Goal: Information Seeking & Learning: Check status

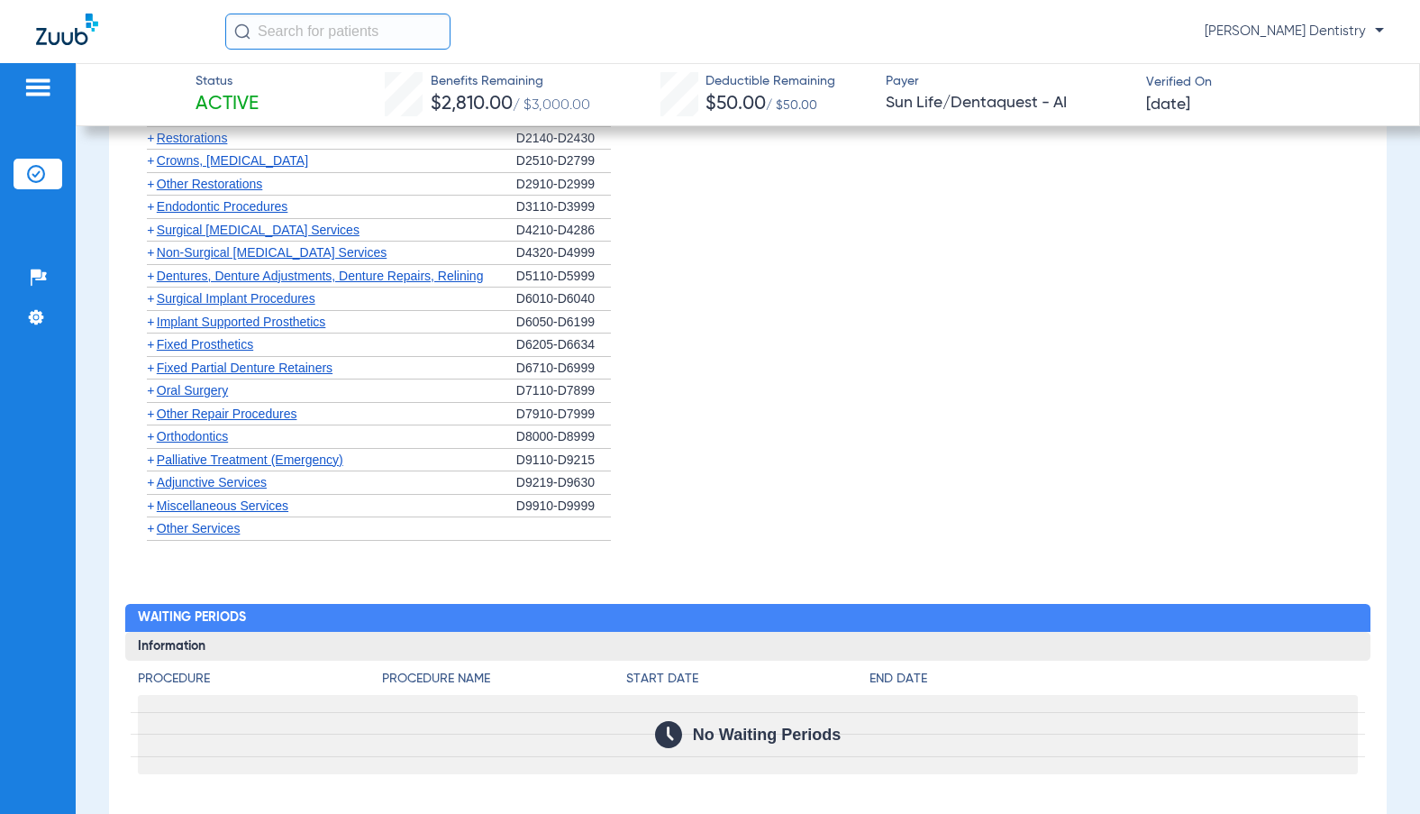
scroll to position [1171, 0]
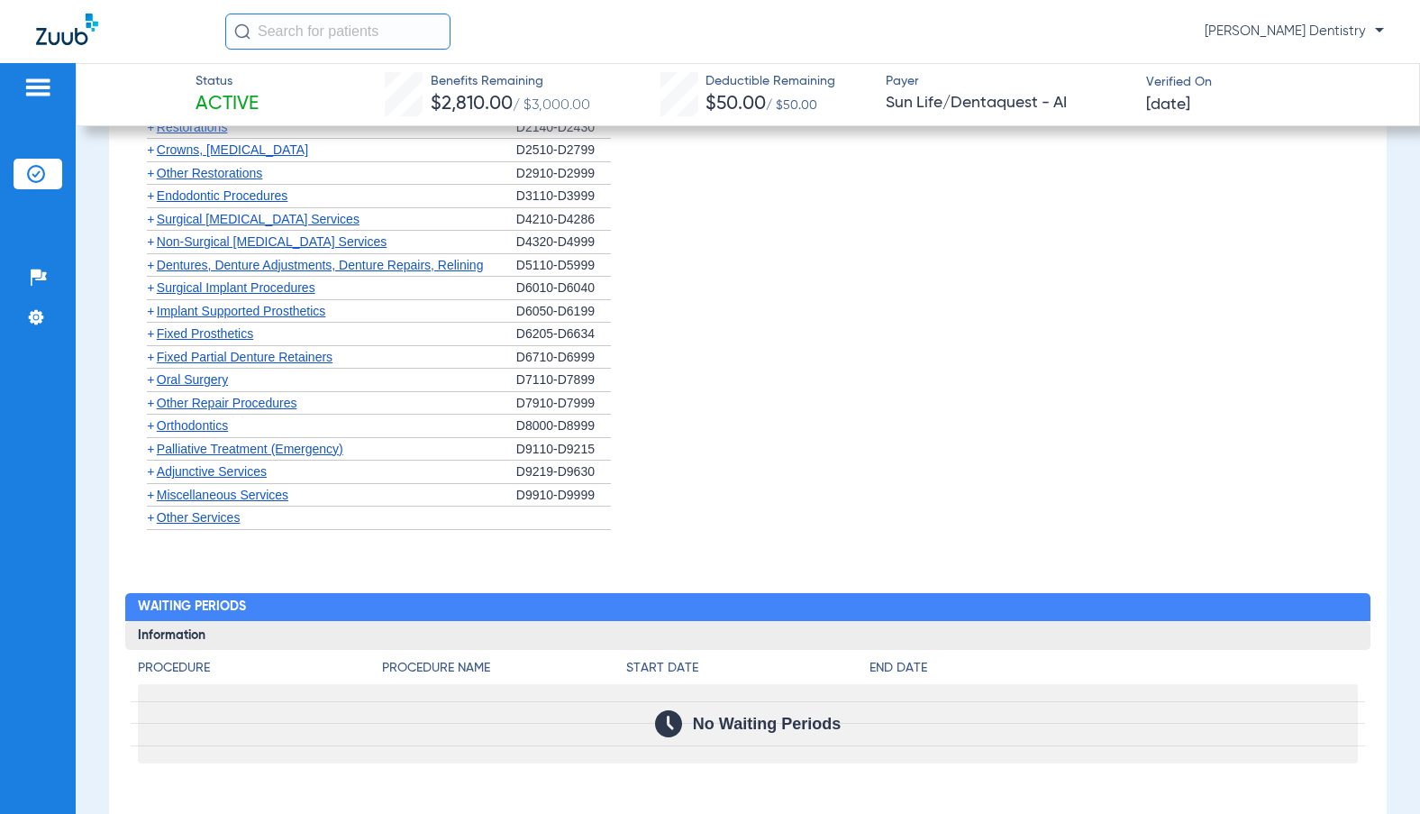
click at [195, 432] on span "Orthodontics" at bounding box center [192, 425] width 71 height 14
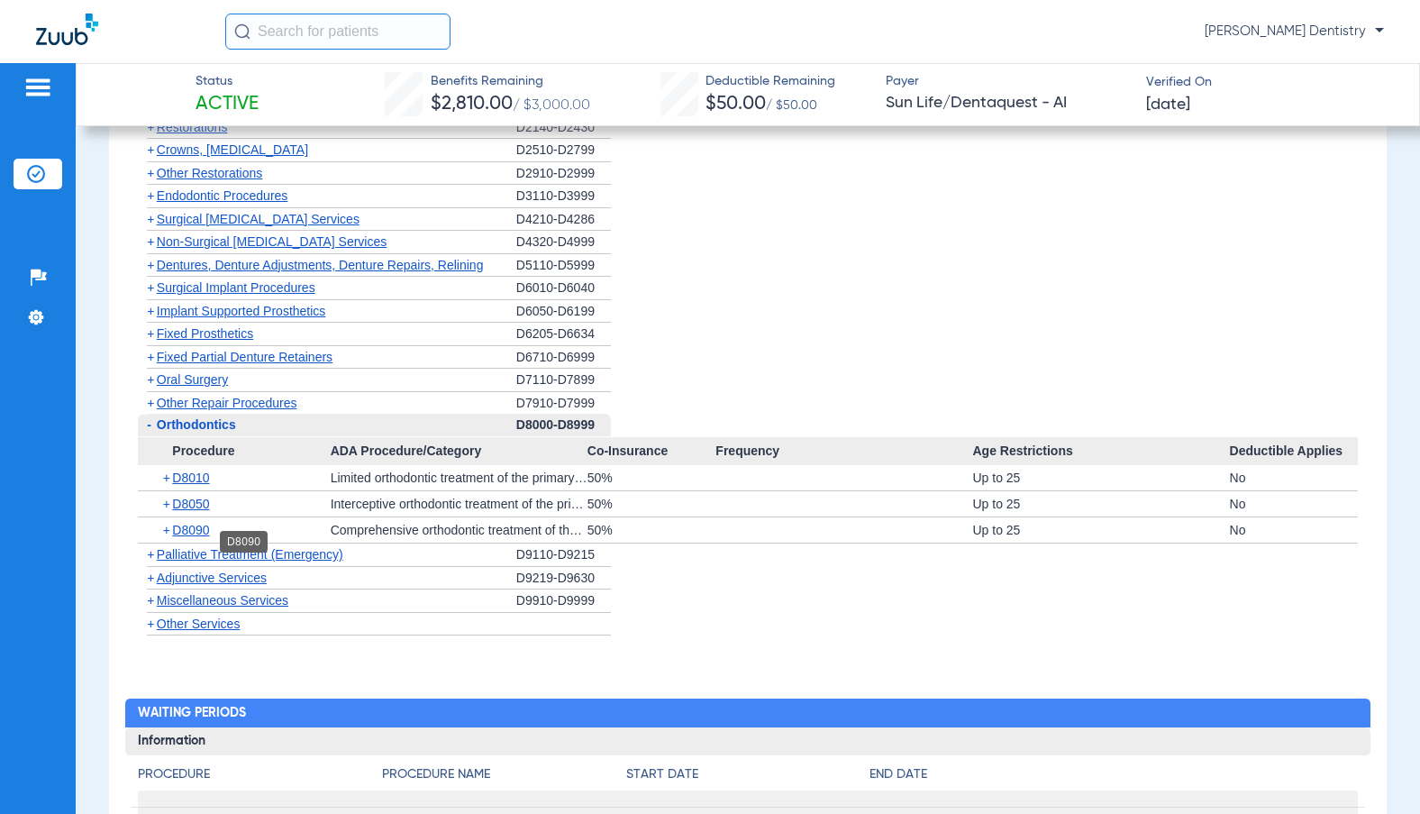
click at [184, 537] on span "D8090" at bounding box center [190, 530] width 37 height 14
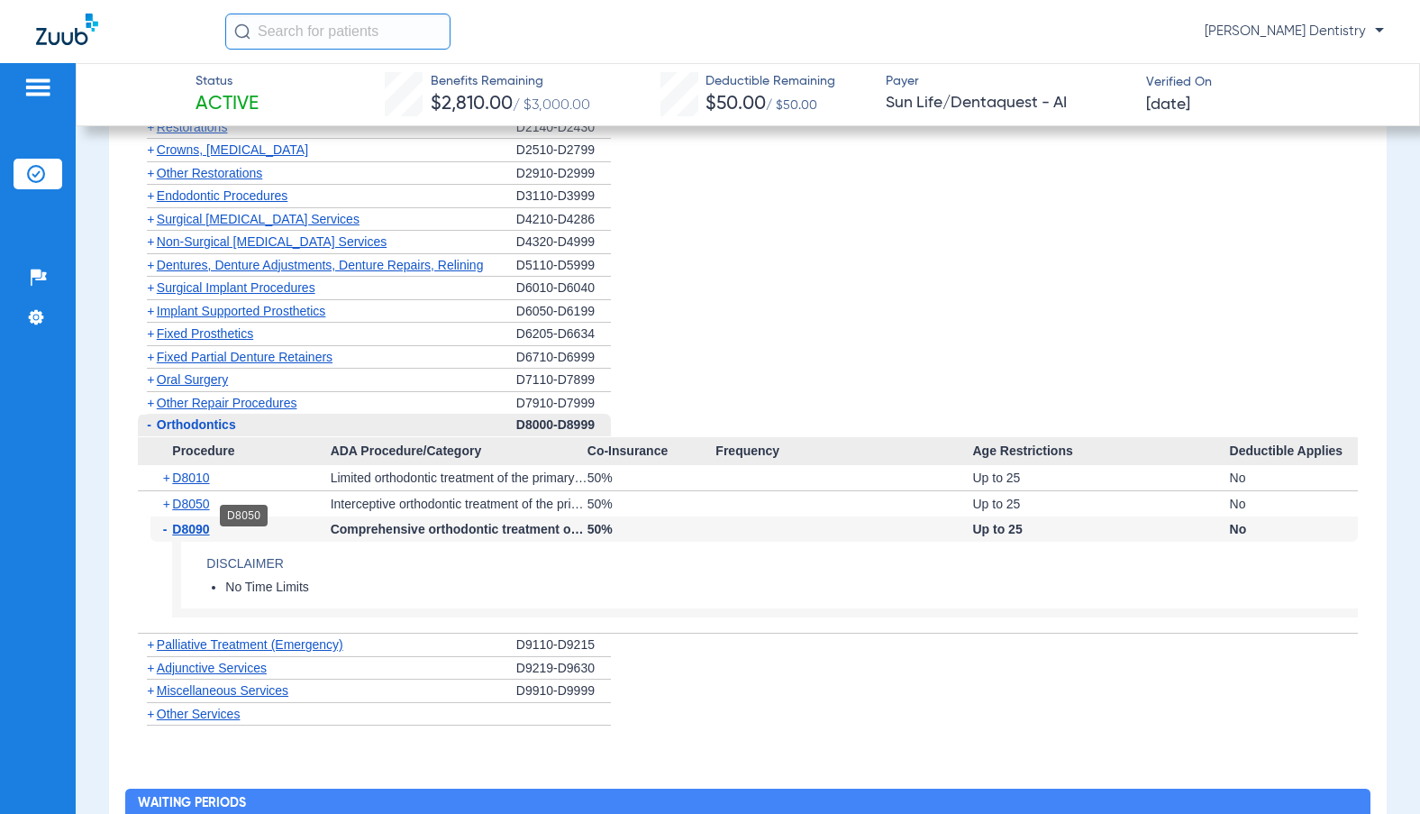
click at [194, 511] on span "D8050" at bounding box center [190, 503] width 37 height 14
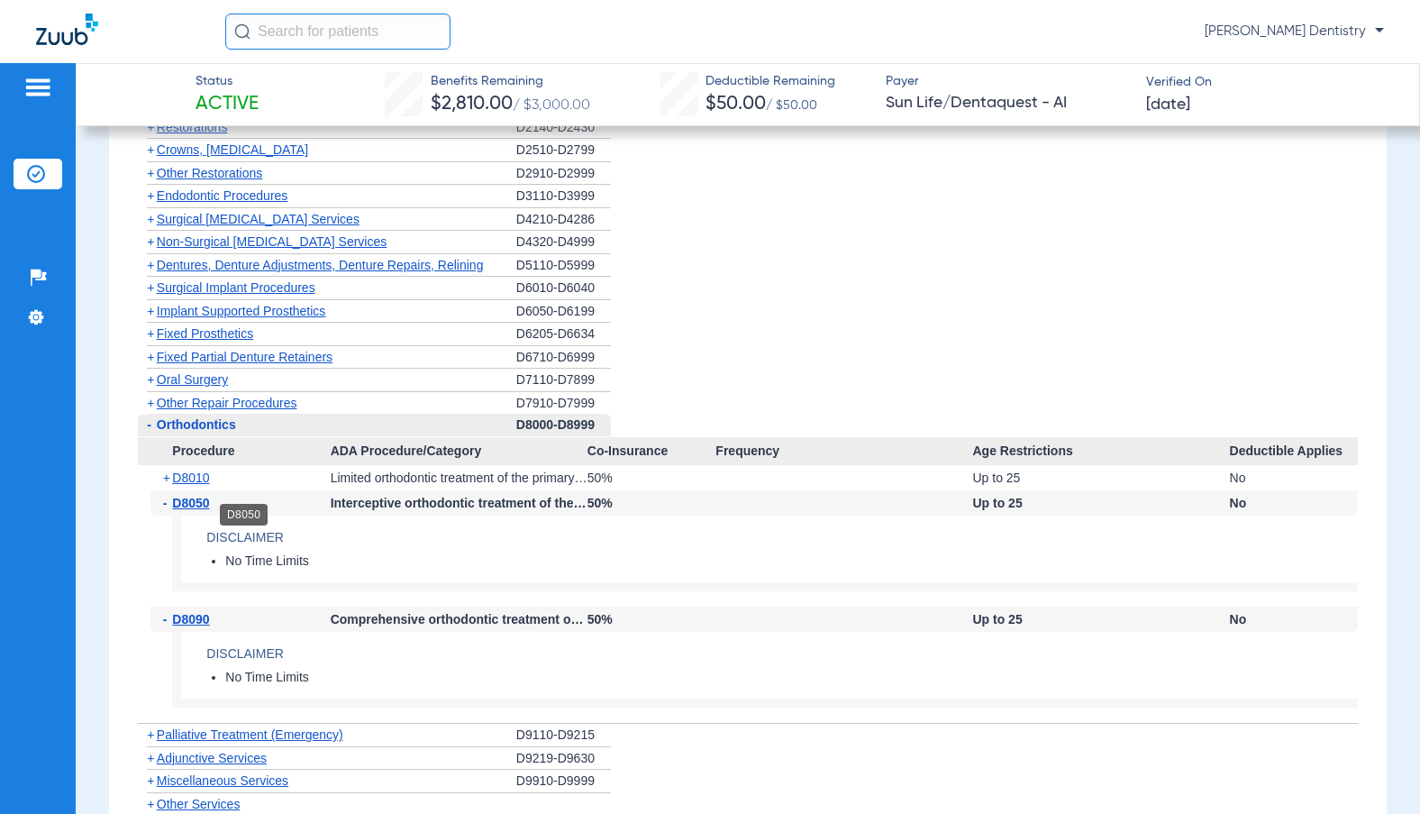
click at [176, 510] on span "D8050" at bounding box center [190, 503] width 37 height 14
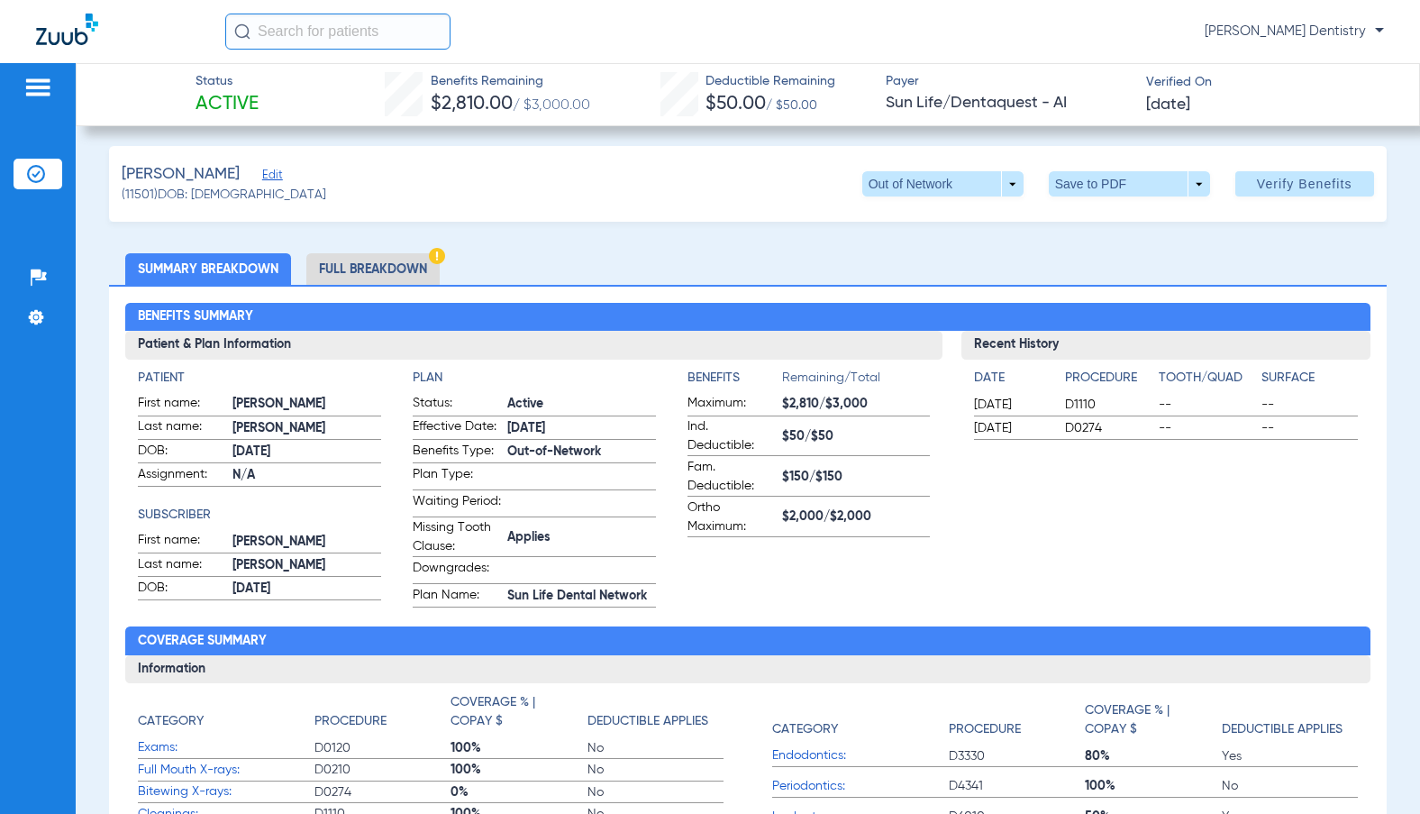
scroll to position [0, 0]
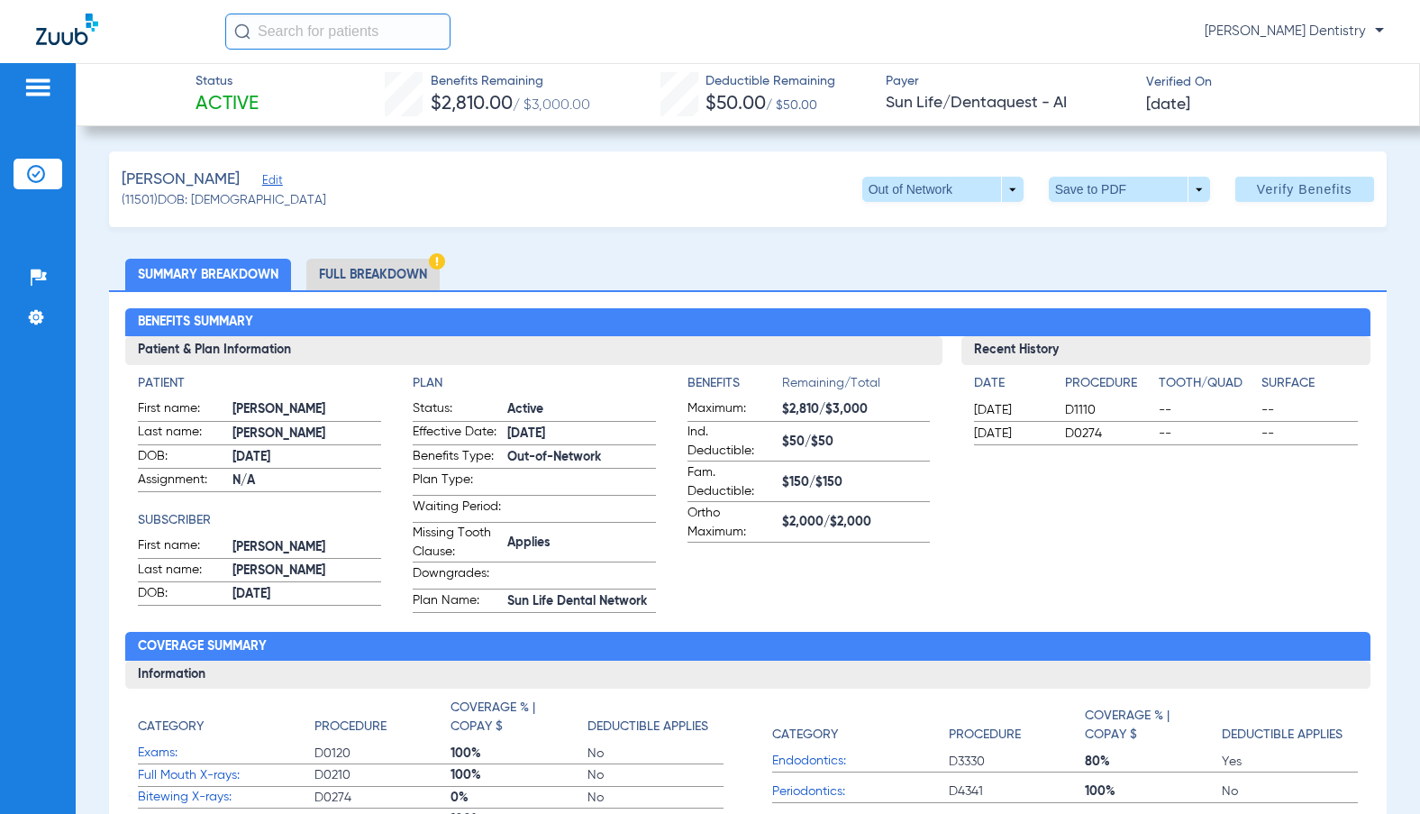
click at [351, 276] on li "Full Breakdown" at bounding box center [372, 275] width 133 height 32
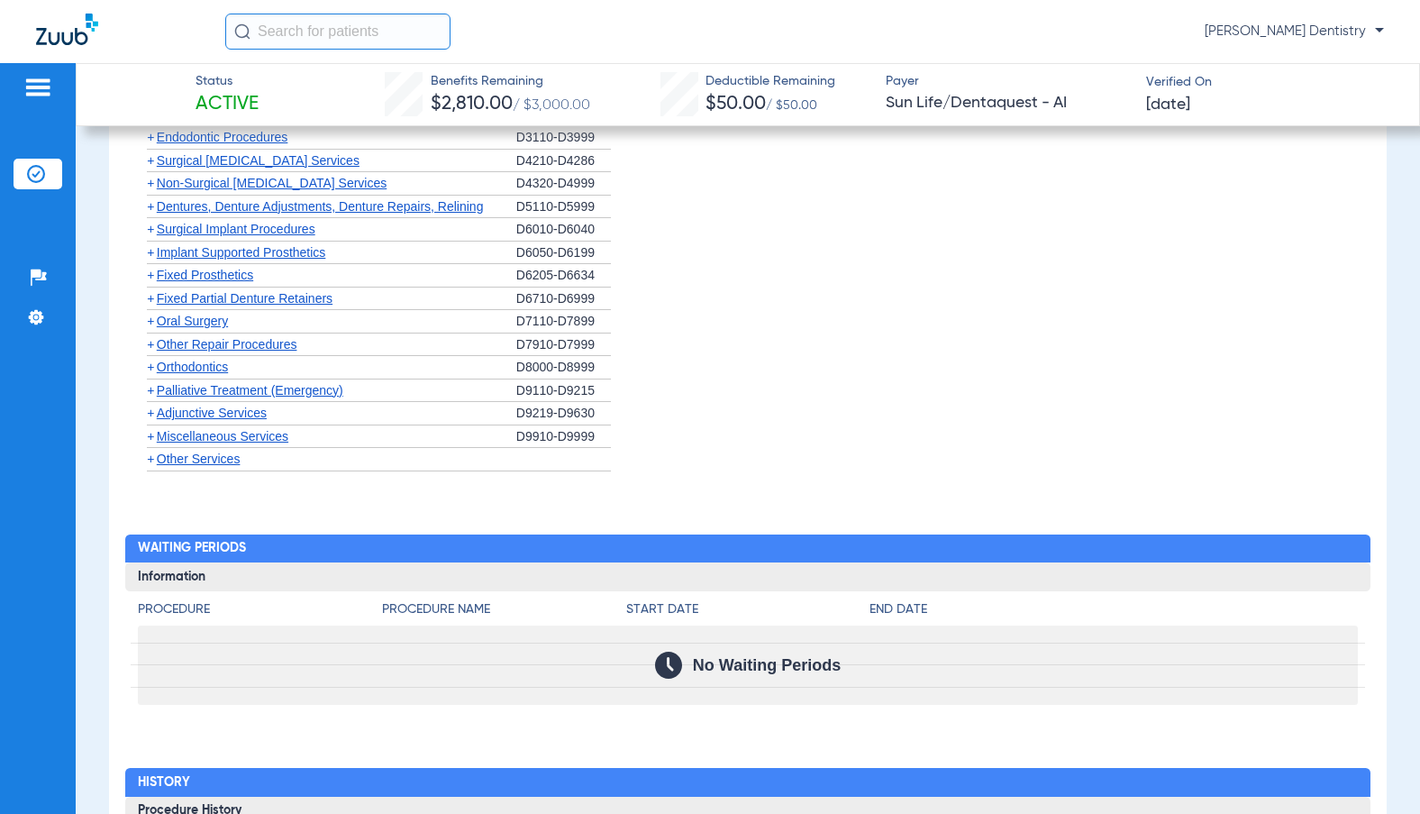
scroll to position [1803, 0]
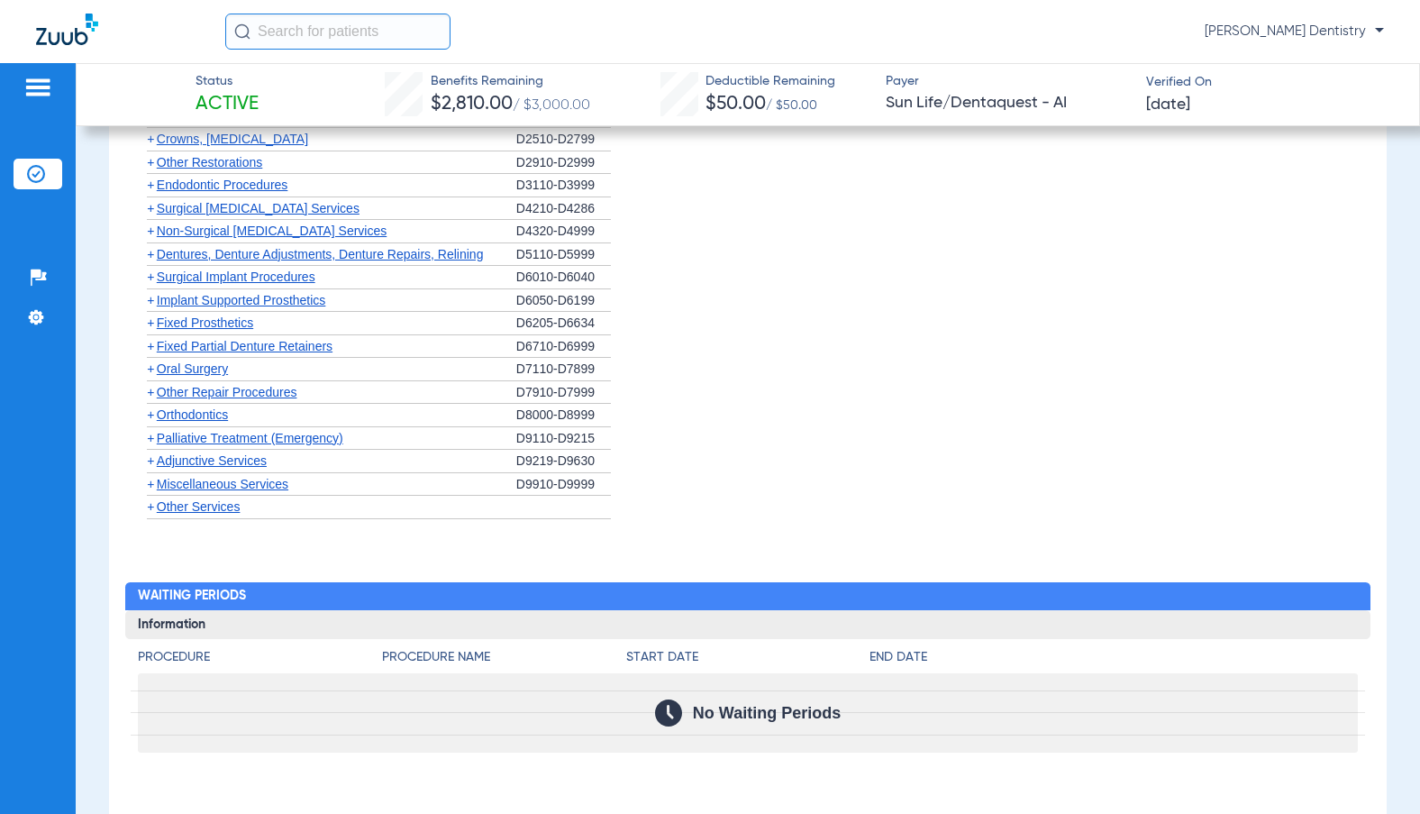
click at [159, 422] on span "Orthodontics" at bounding box center [192, 414] width 71 height 14
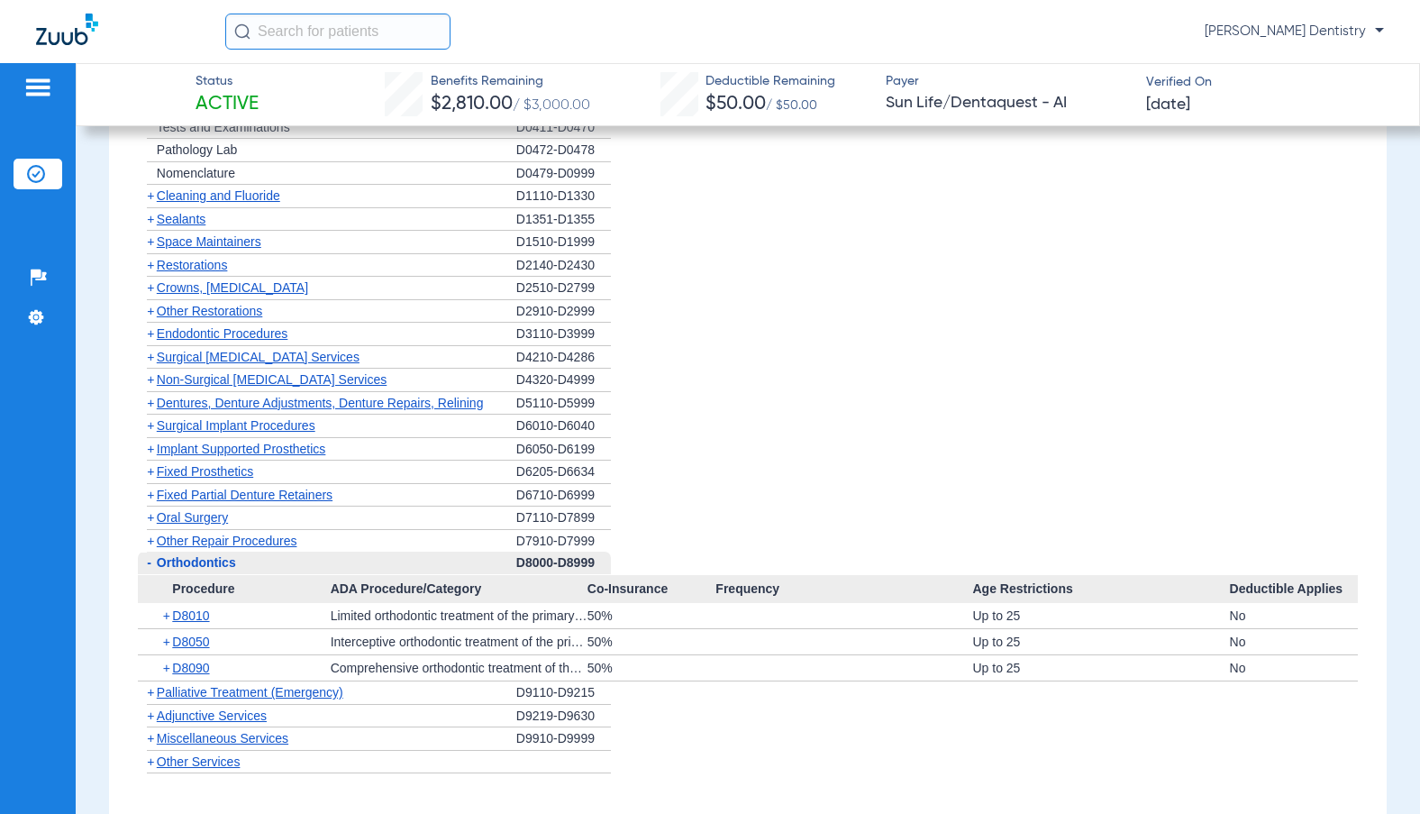
scroll to position [1712, 0]
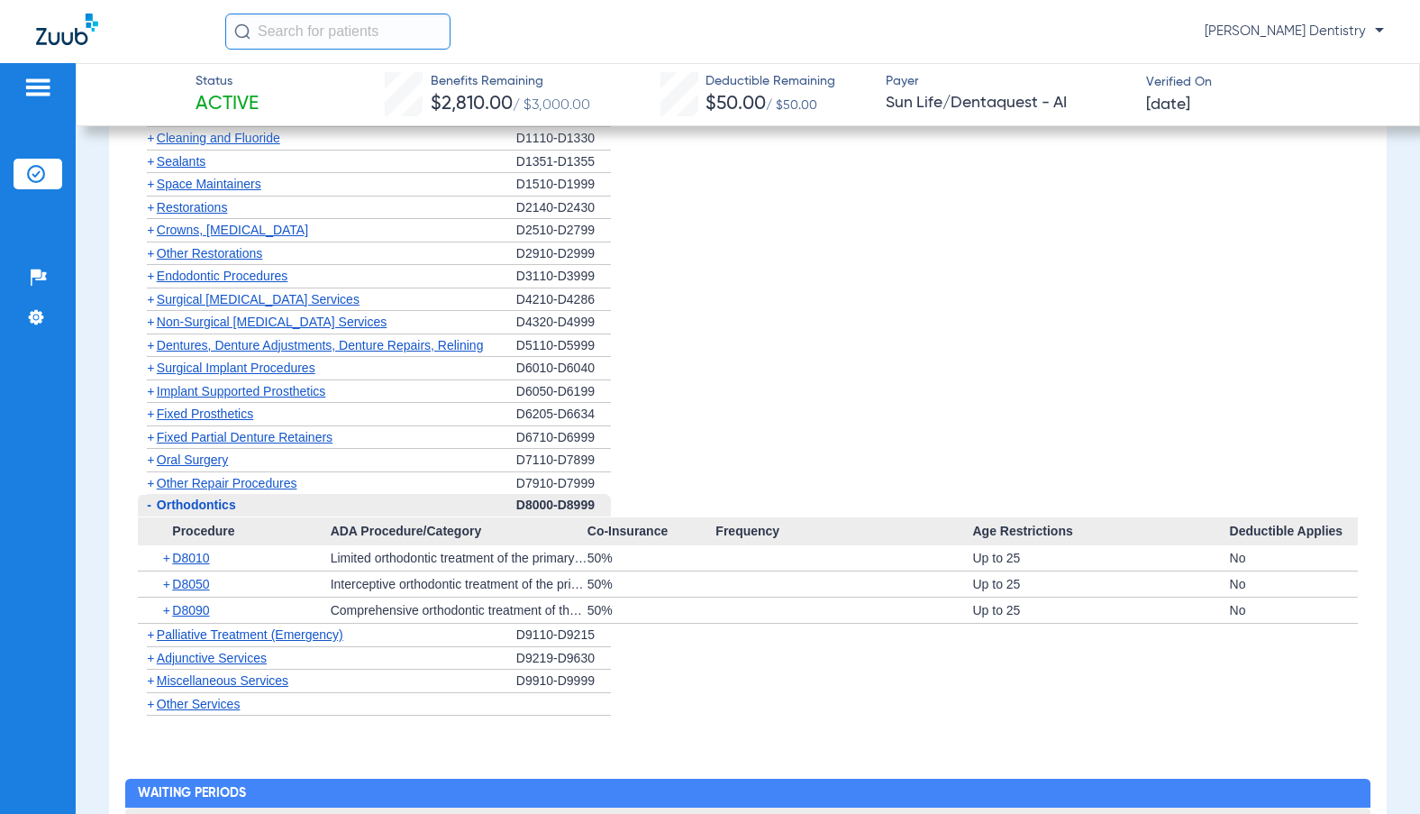
click at [168, 621] on span "+" at bounding box center [168, 609] width 10 height 25
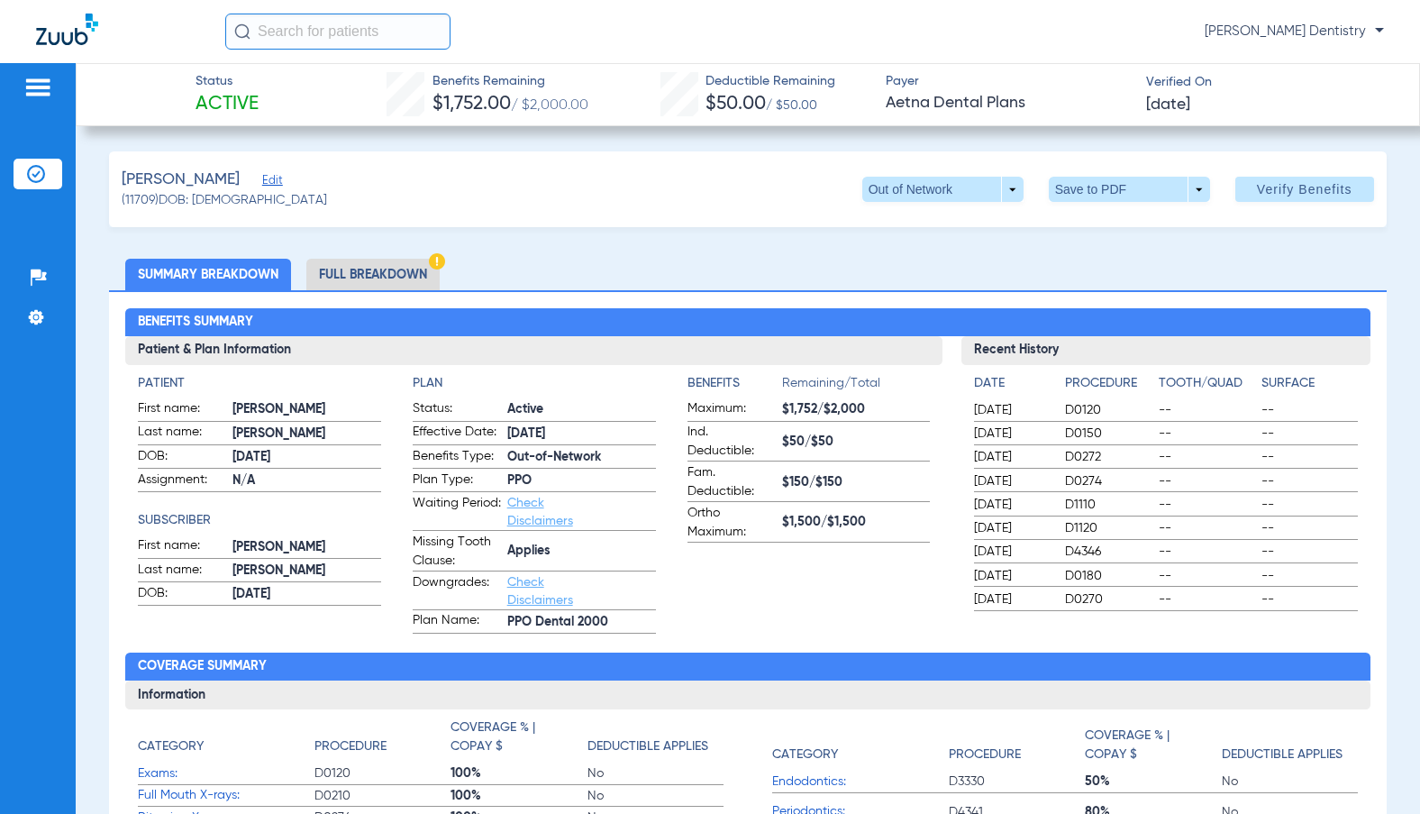
click at [205, 275] on li "Summary Breakdown" at bounding box center [208, 275] width 166 height 32
click at [378, 262] on li "Full Breakdown" at bounding box center [372, 275] width 133 height 32
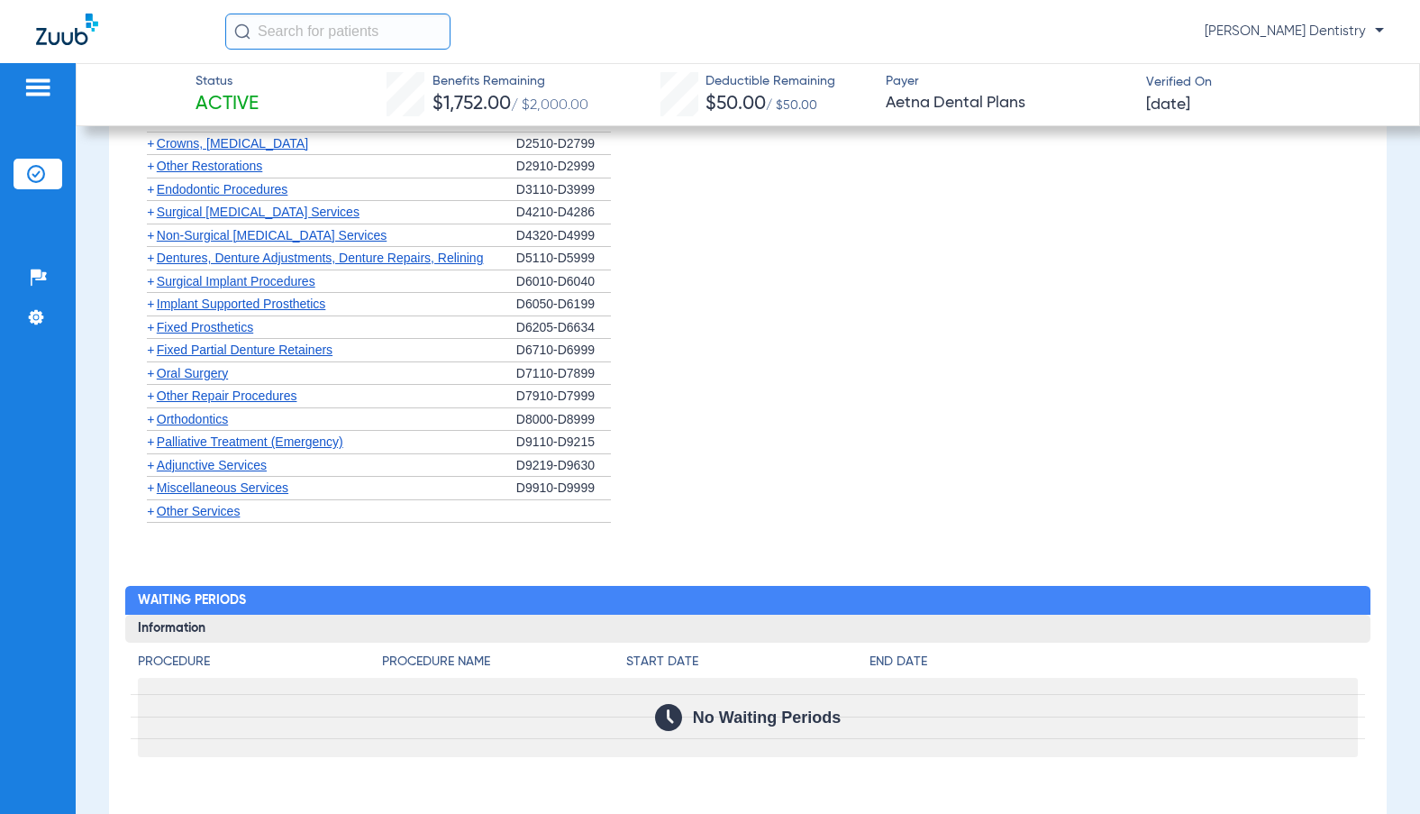
scroll to position [1712, 0]
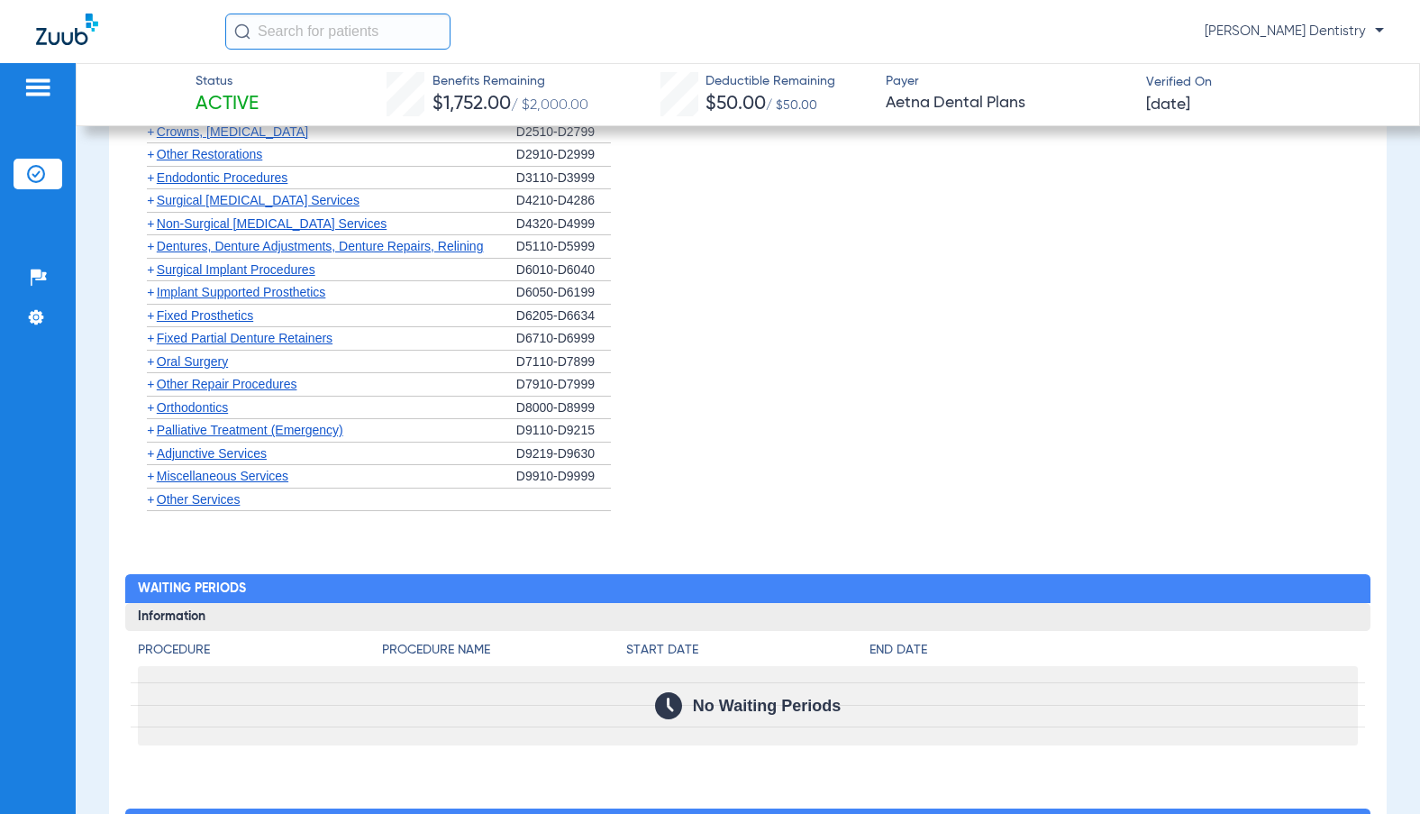
click at [154, 412] on span "+" at bounding box center [150, 407] width 7 height 14
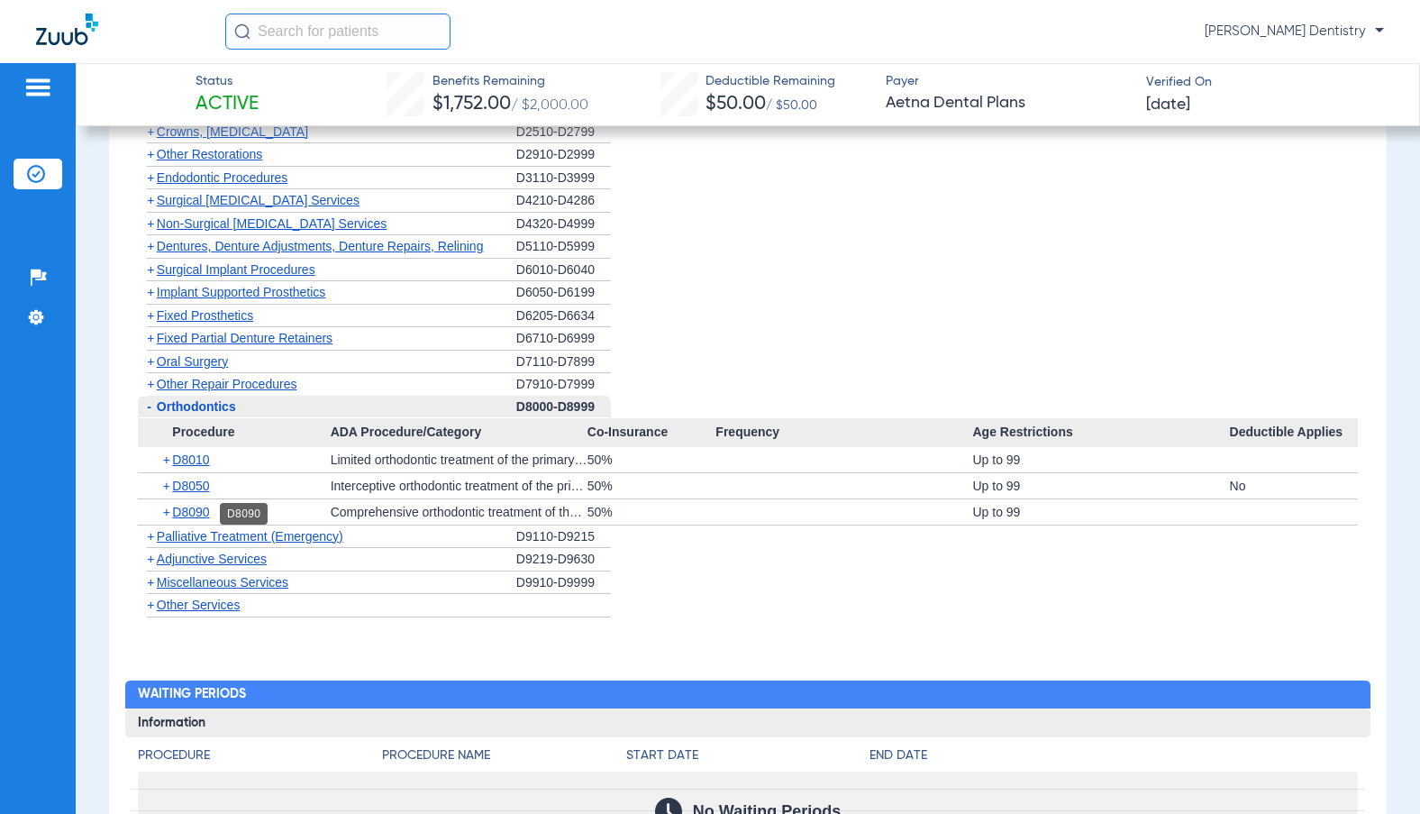
click at [172, 515] on span "D8090" at bounding box center [190, 512] width 37 height 14
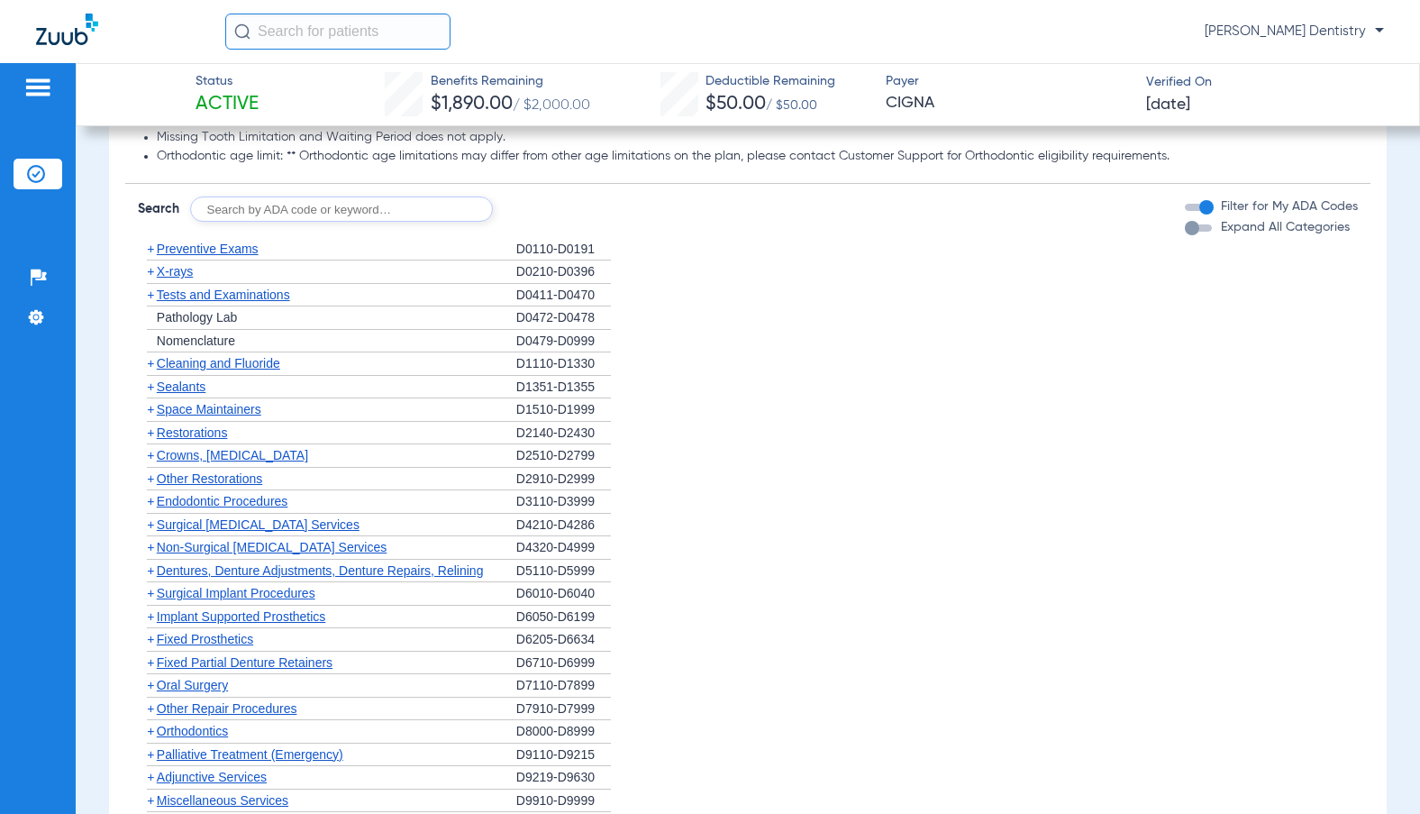
scroll to position [1261, 0]
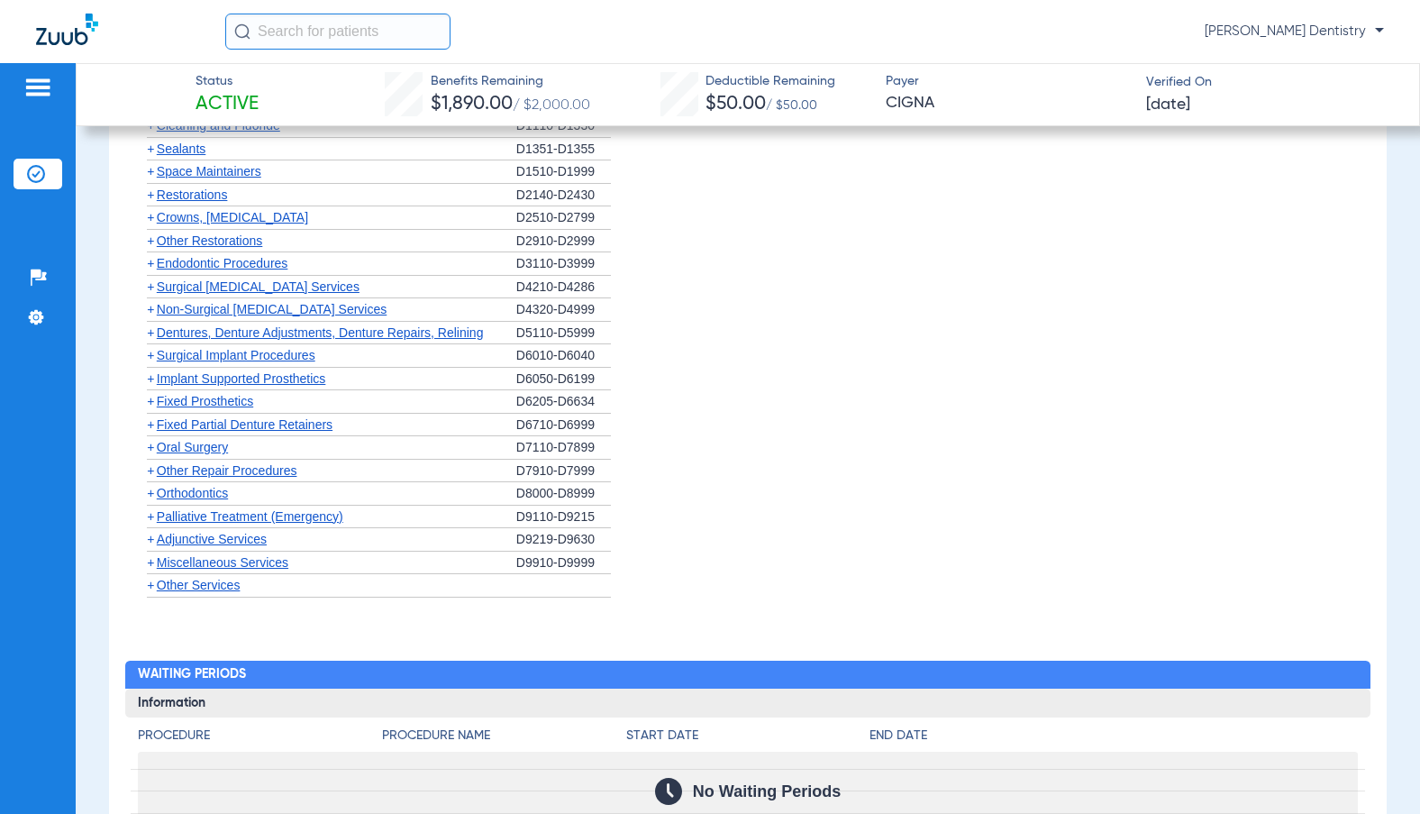
click at [195, 500] on span "Orthodontics" at bounding box center [192, 493] width 71 height 14
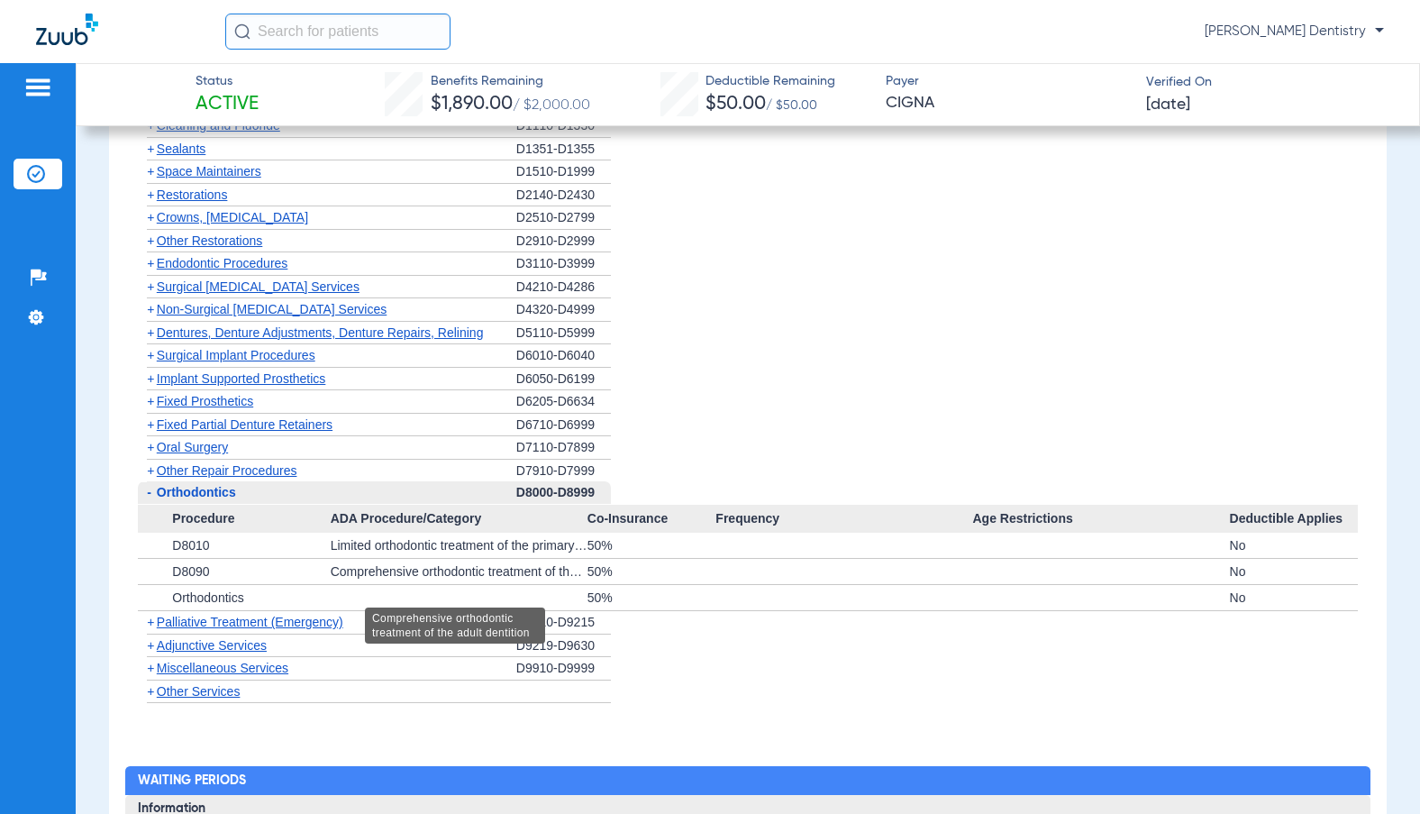
drag, startPoint x: 392, startPoint y: 588, endPoint x: 387, endPoint y: 596, distance: 9.3
click at [387, 584] on div "Comprehensive orthodontic treatment of the adult dentition" at bounding box center [459, 571] width 257 height 25
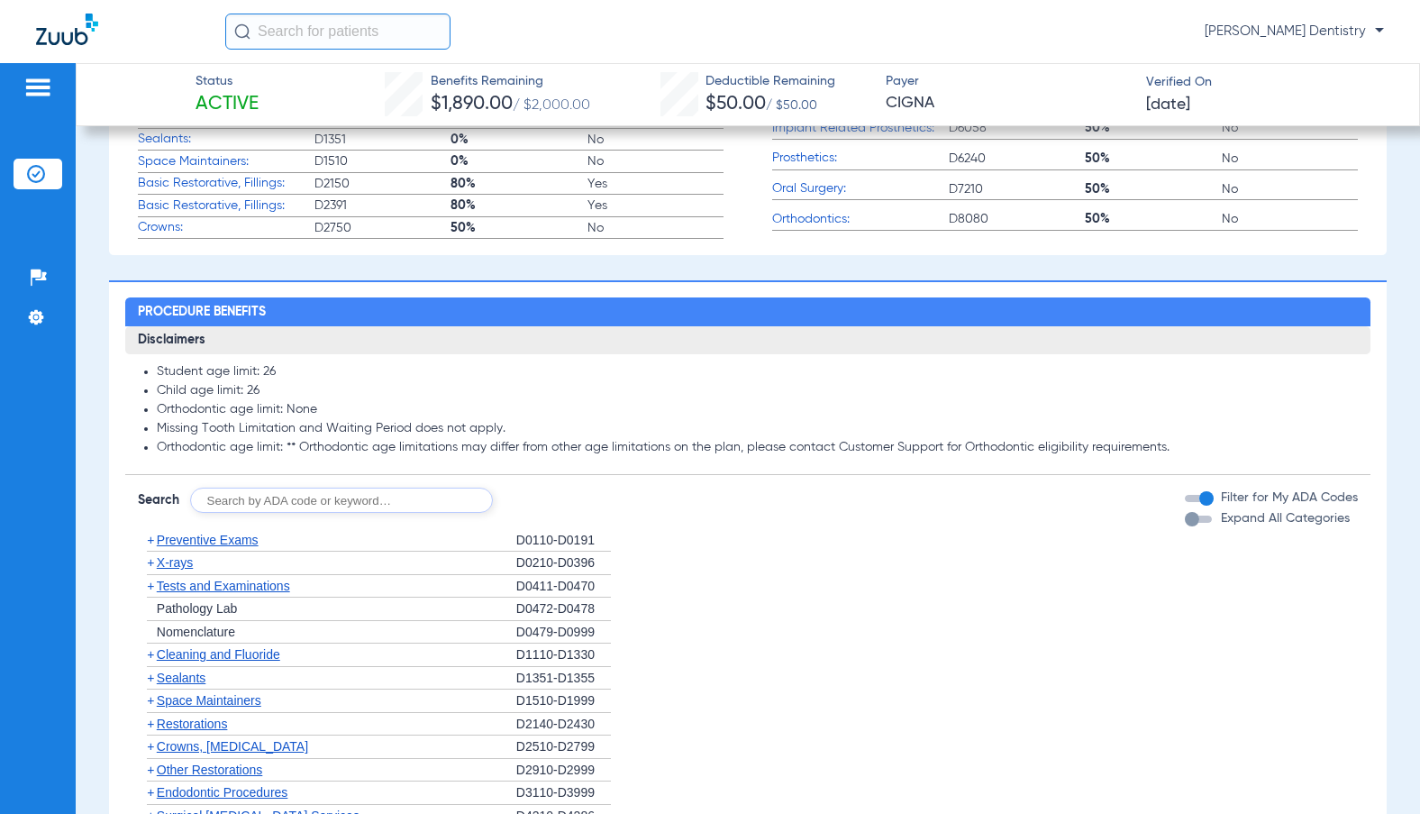
scroll to position [631, 0]
